Goal: Task Accomplishment & Management: Manage account settings

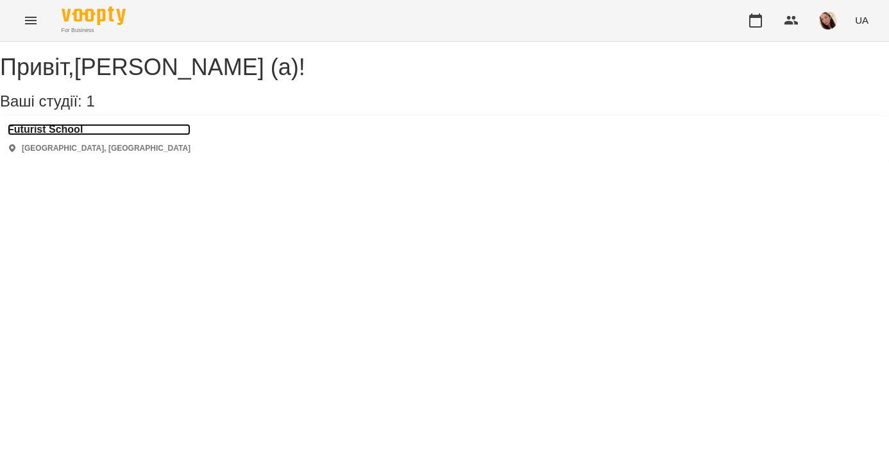
click at [43, 135] on h3 "Futurist School" at bounding box center [99, 130] width 183 height 12
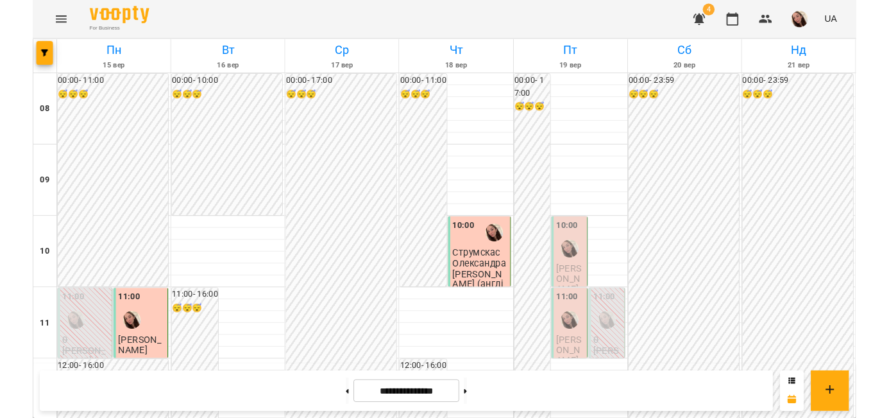
scroll to position [482, 0]
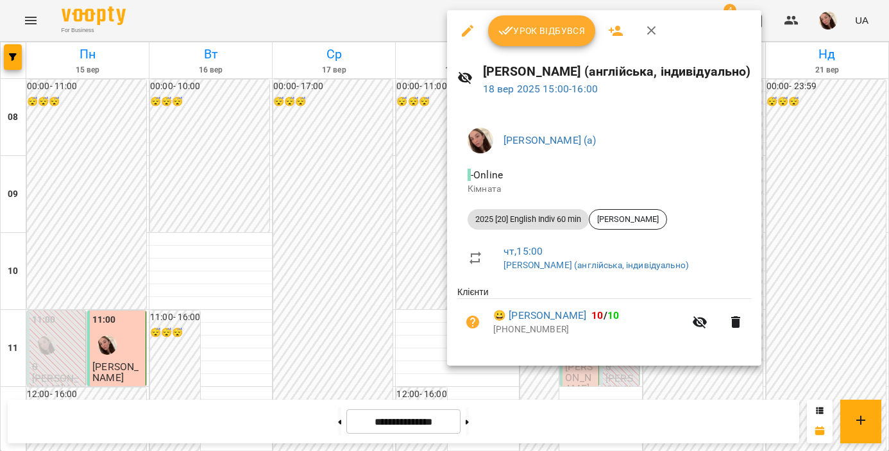
click at [523, 38] on button "Урок відбувся" at bounding box center [542, 30] width 108 height 31
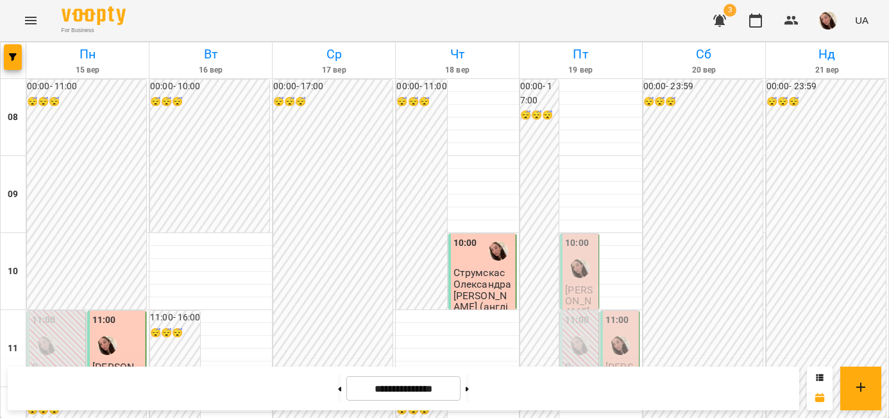
scroll to position [640, 0]
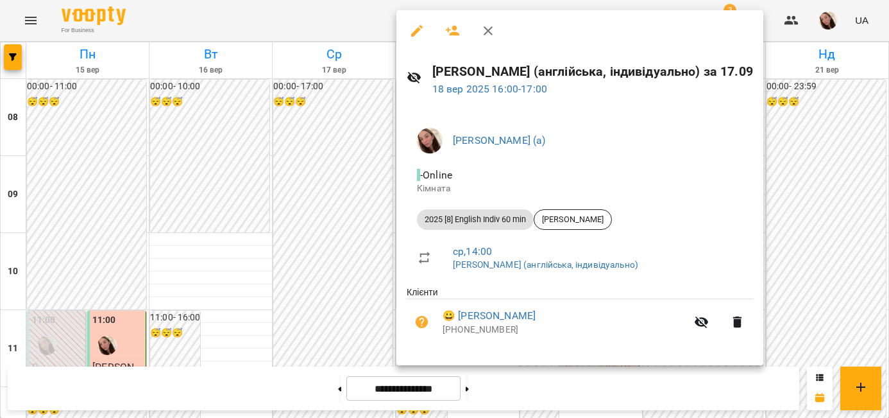
click at [278, 130] on div at bounding box center [444, 209] width 889 height 418
